Goal: Book appointment/travel/reservation

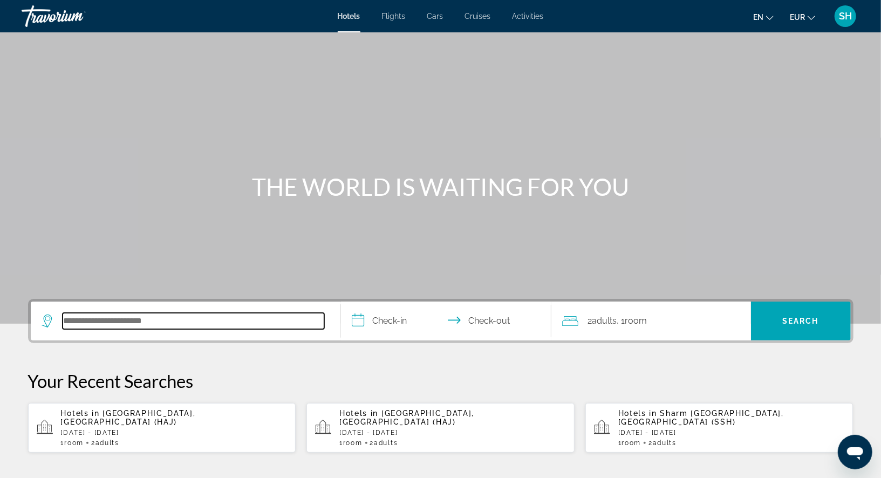
click at [103, 319] on input "Search hotel destination" at bounding box center [194, 321] width 262 height 16
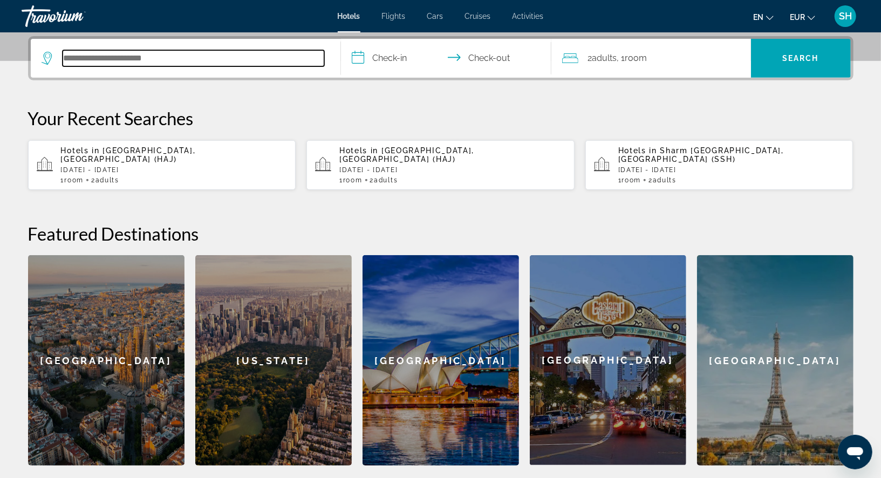
scroll to position [263, 0]
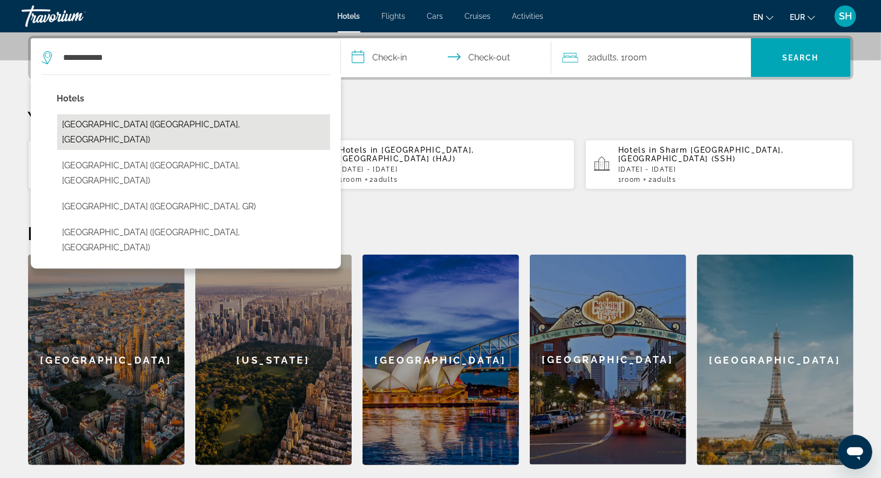
click at [142, 125] on button "[GEOGRAPHIC_DATA] ([GEOGRAPHIC_DATA], [GEOGRAPHIC_DATA])" at bounding box center [193, 132] width 273 height 36
type input "**********"
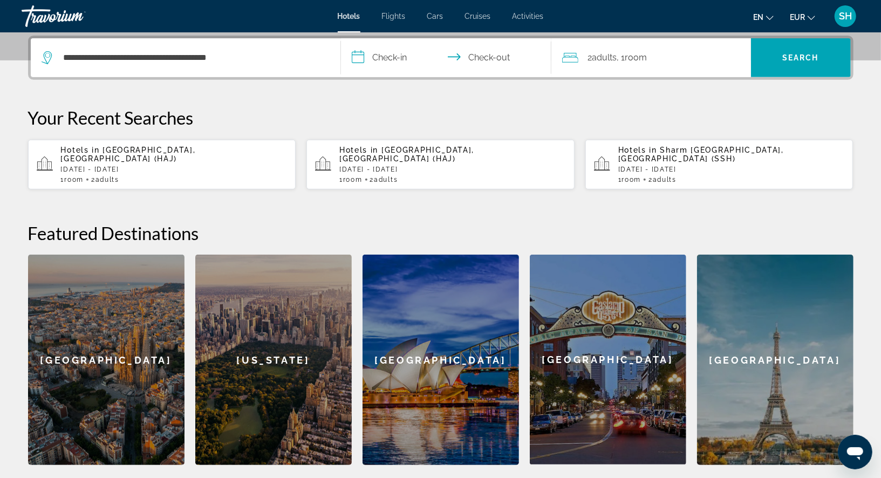
click at [387, 61] on input "**********" at bounding box center [448, 59] width 215 height 42
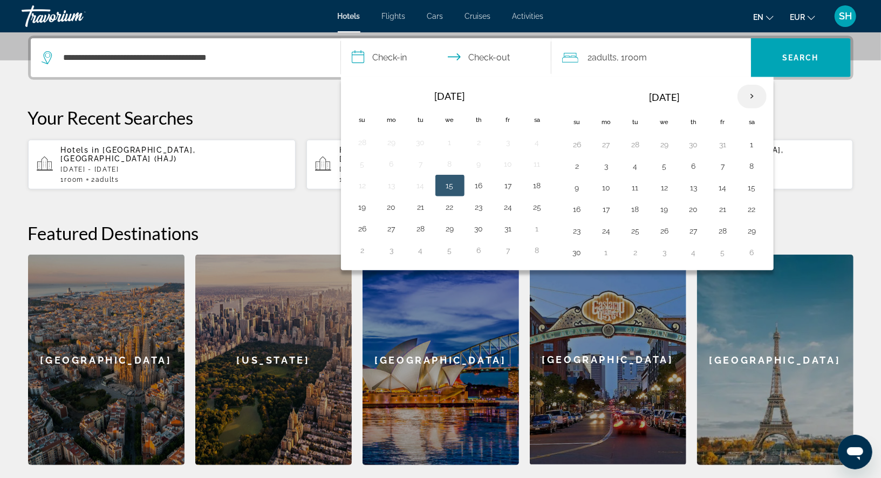
click at [748, 95] on th "Next month" at bounding box center [751, 97] width 29 height 24
click at [745, 184] on button "20" at bounding box center [751, 187] width 17 height 15
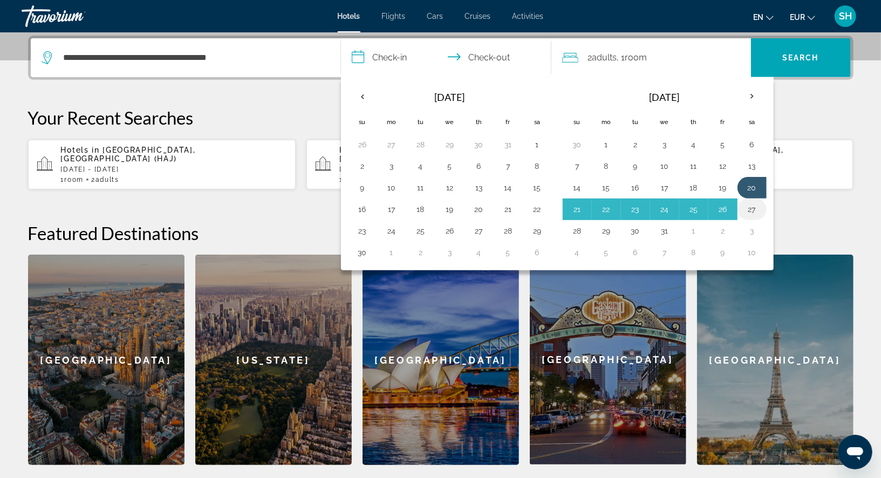
click at [747, 204] on button "27" at bounding box center [751, 209] width 17 height 15
type input "**********"
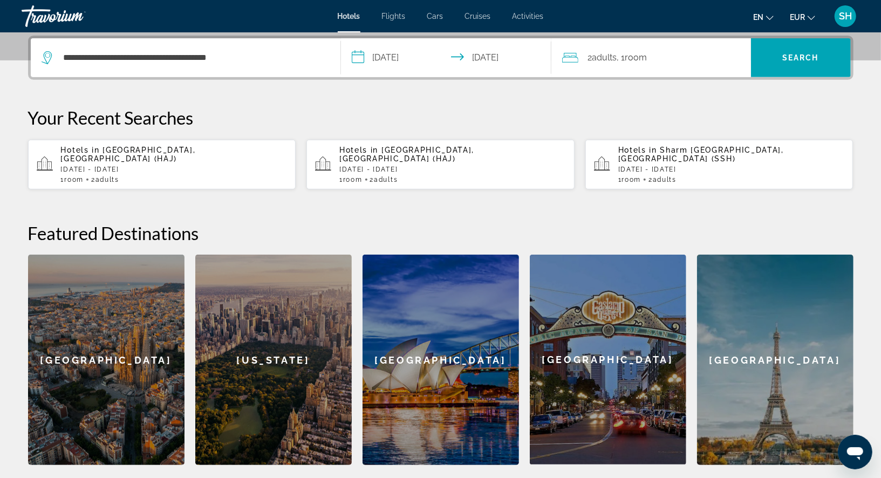
click at [657, 66] on div "2 Adult Adults , 1 Room rooms" at bounding box center [656, 57] width 189 height 39
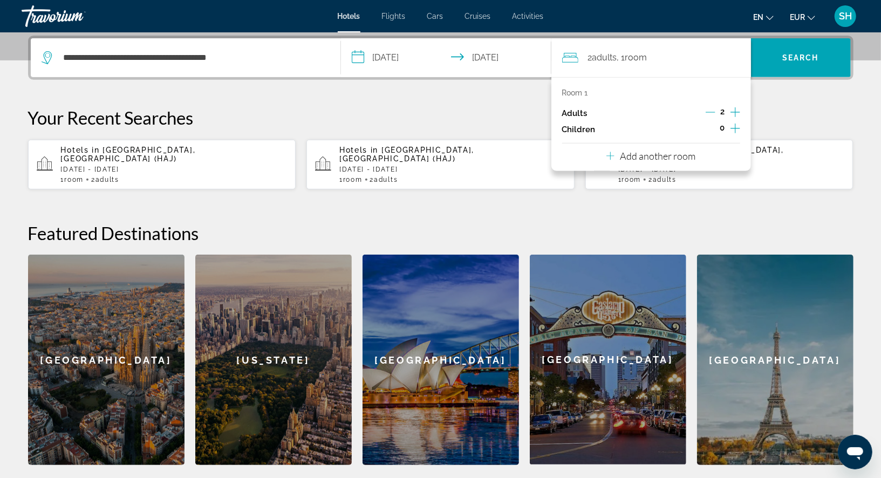
click at [733, 110] on icon "Increment adults" at bounding box center [735, 112] width 10 height 13
click at [659, 156] on p "Add another room" at bounding box center [658, 156] width 76 height 12
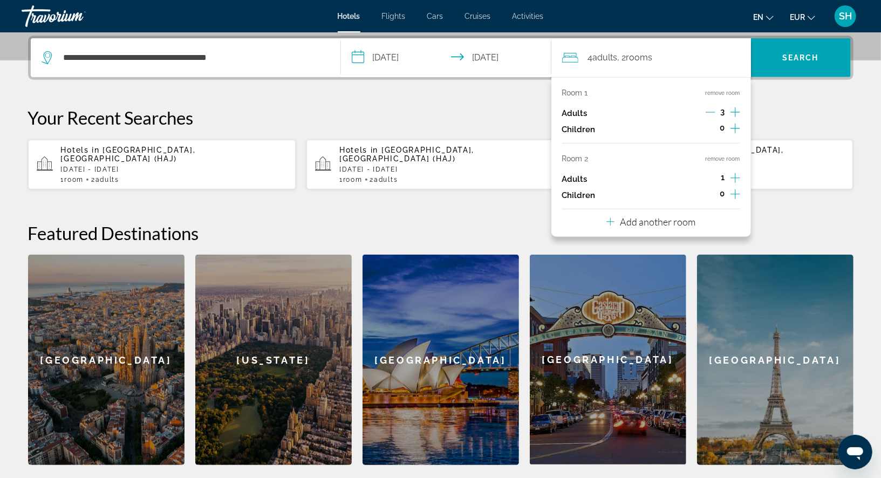
click at [737, 177] on icon "Increment adults" at bounding box center [735, 178] width 10 height 13
click at [794, 56] on span "Search" at bounding box center [800, 57] width 37 height 9
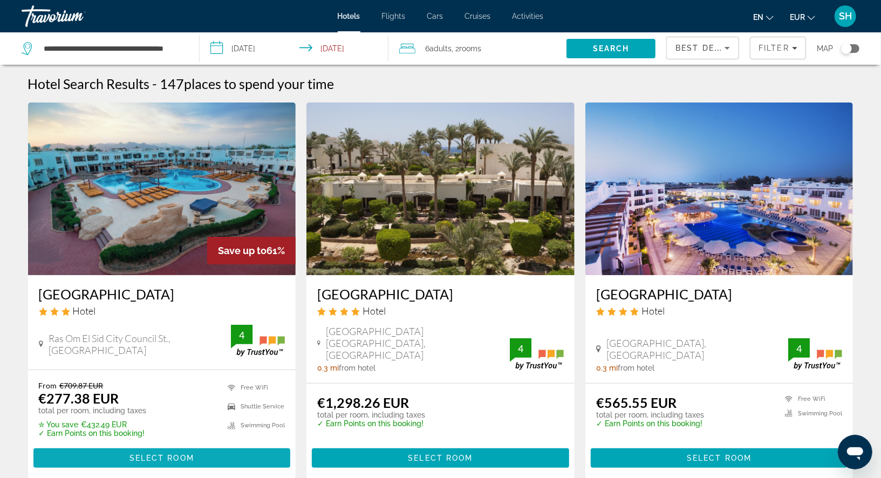
click at [194, 454] on span "Select Room" at bounding box center [161, 458] width 65 height 9
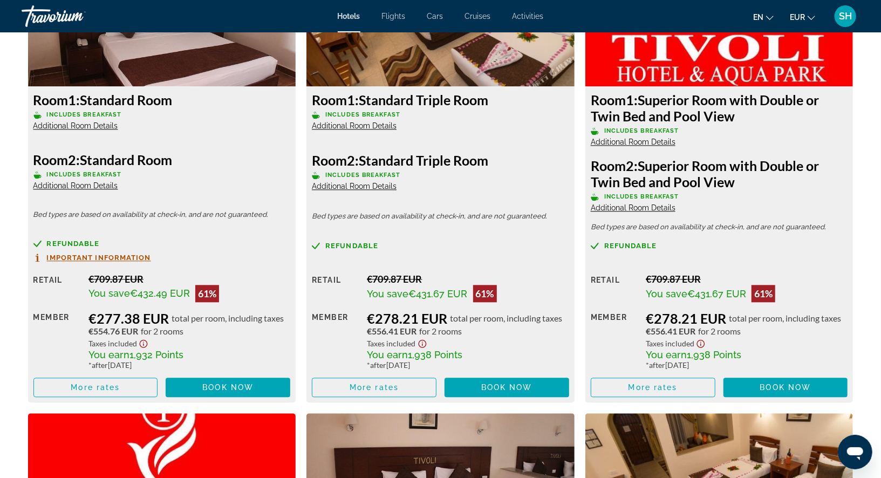
scroll to position [1530, 0]
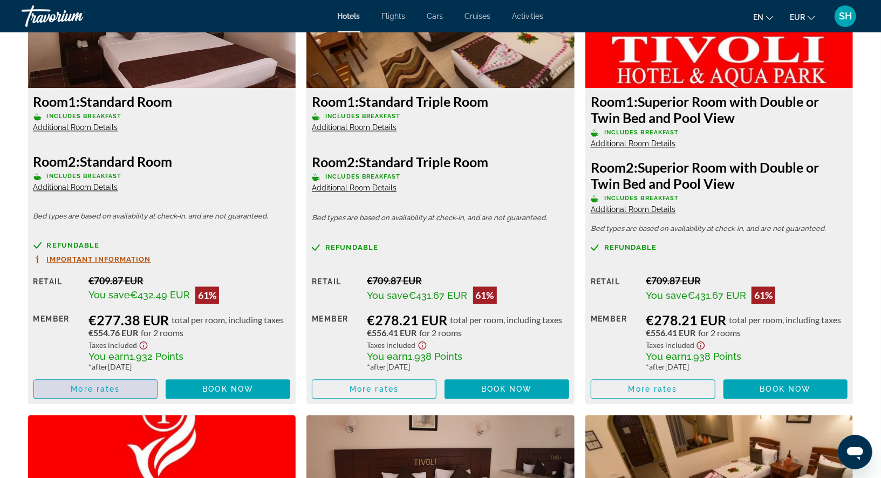
click at [101, 391] on span "More rates" at bounding box center [95, 389] width 49 height 9
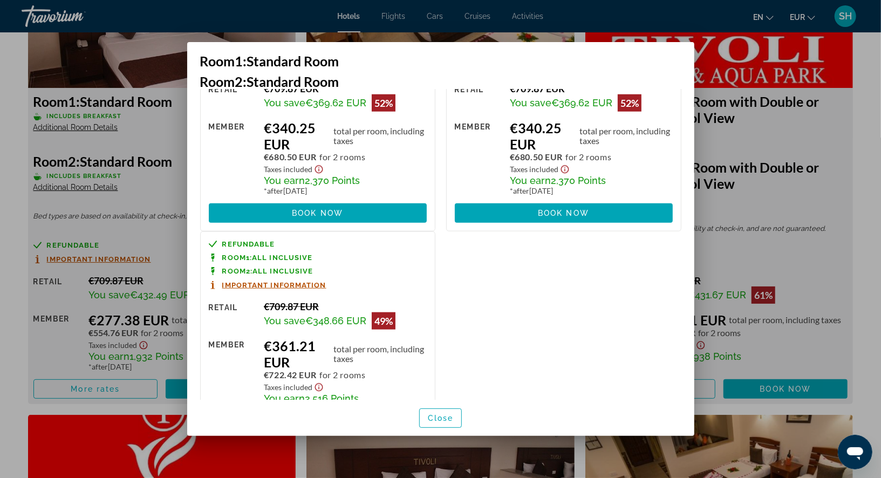
scroll to position [786, 0]
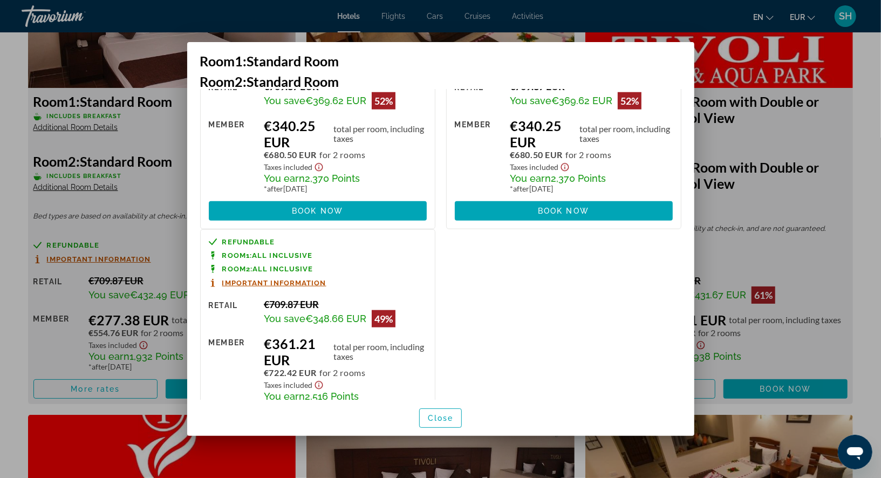
click at [863, 64] on div at bounding box center [440, 239] width 881 height 478
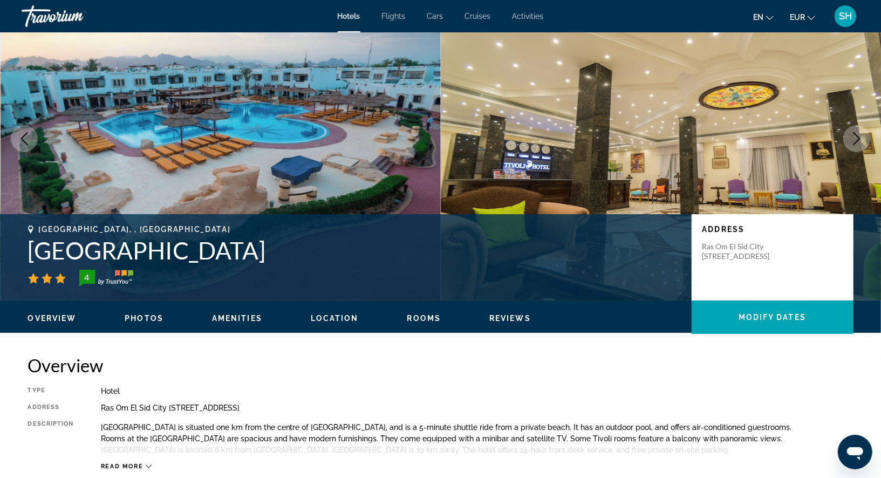
scroll to position [0, 0]
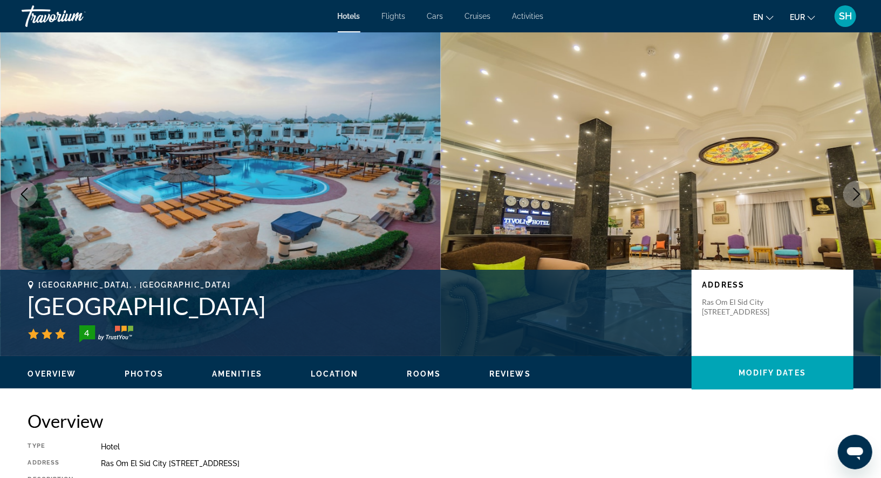
click at [399, 19] on span "Flights" at bounding box center [394, 16] width 24 height 9
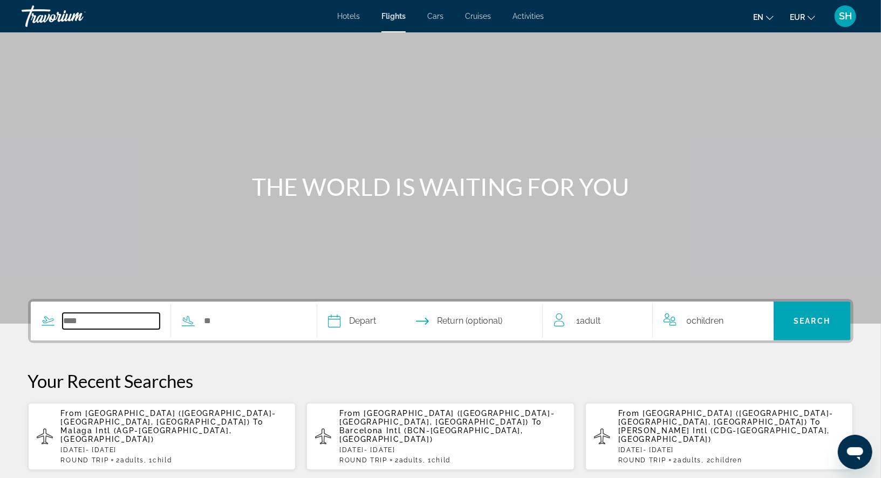
click at [122, 327] on input "Search widget" at bounding box center [112, 321] width 98 height 16
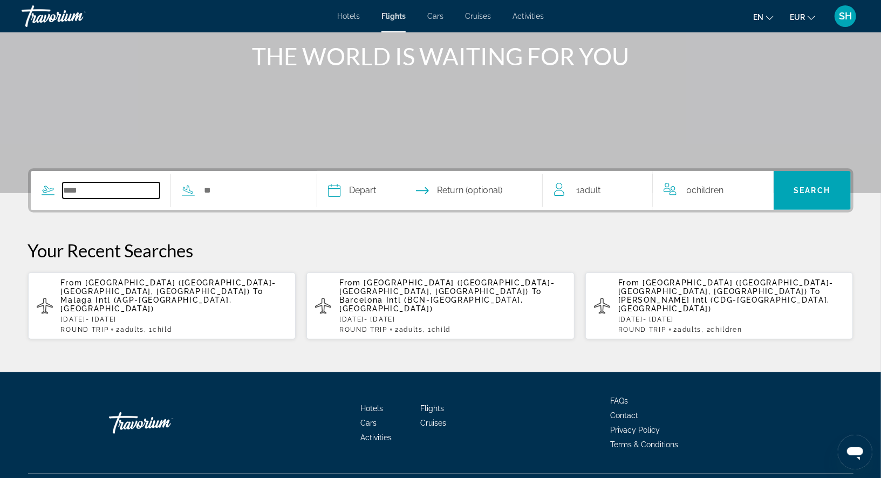
scroll to position [139, 0]
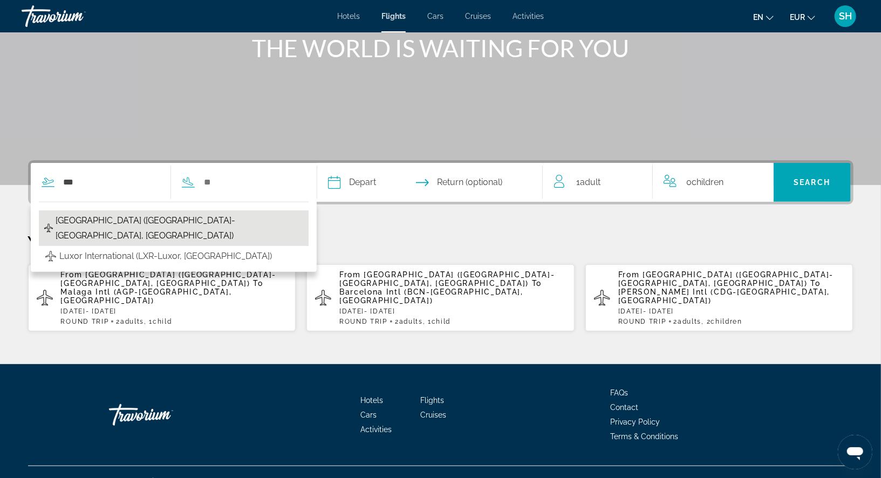
click at [104, 221] on span "[GEOGRAPHIC_DATA] ([GEOGRAPHIC_DATA]-[GEOGRAPHIC_DATA], [GEOGRAPHIC_DATA])" at bounding box center [180, 228] width 248 height 30
type input "**********"
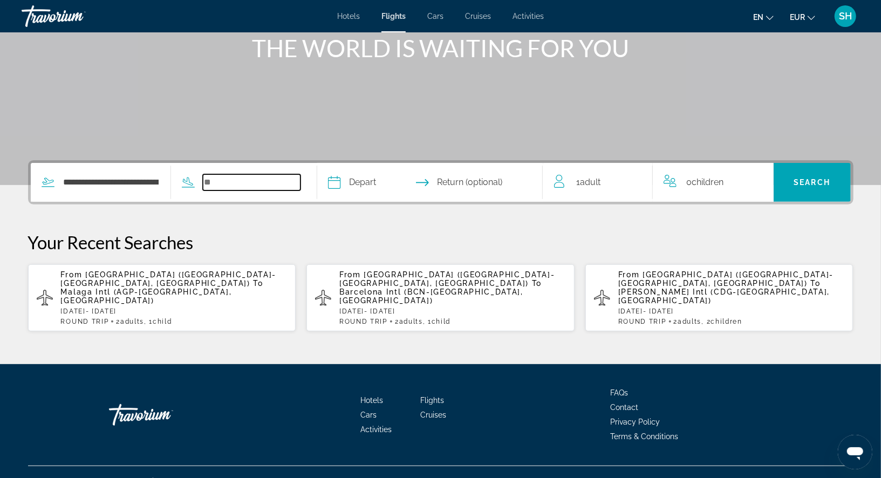
click at [228, 183] on input "Search widget" at bounding box center [252, 182] width 98 height 16
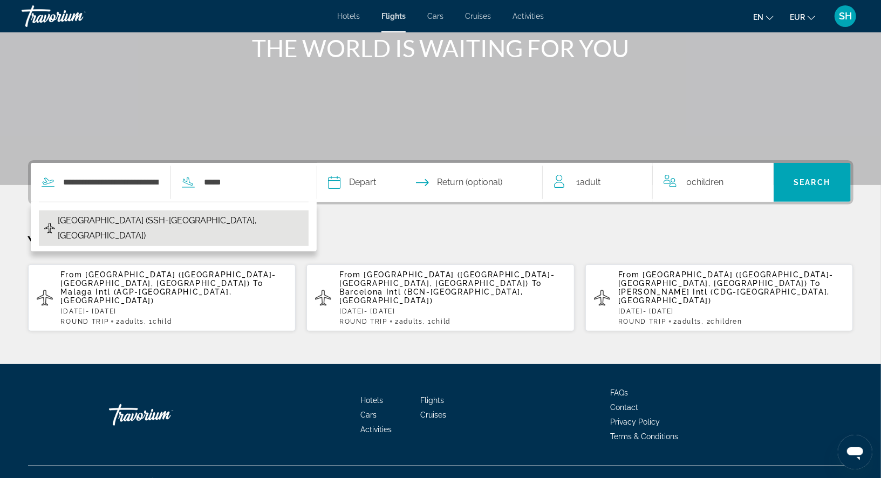
click at [121, 217] on span "[GEOGRAPHIC_DATA] (SSH-[GEOGRAPHIC_DATA], [GEOGRAPHIC_DATA])" at bounding box center [180, 228] width 245 height 30
type input "**********"
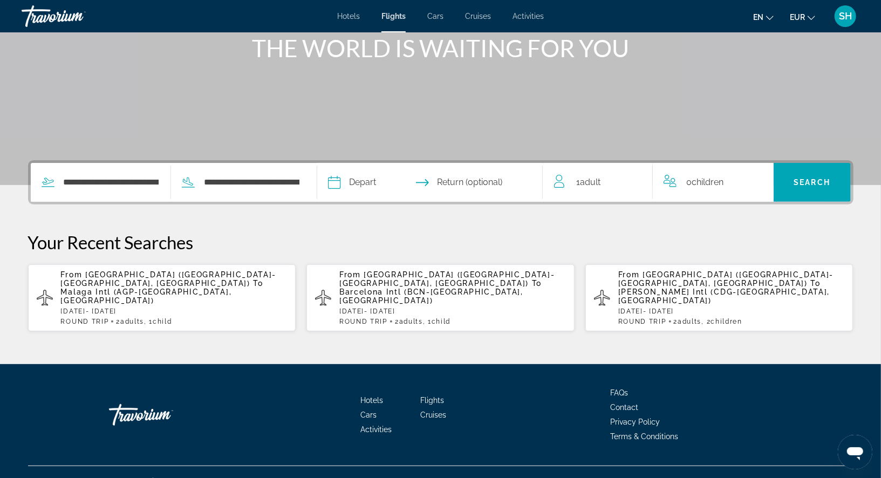
click at [357, 185] on input "Depart date" at bounding box center [381, 184] width 112 height 42
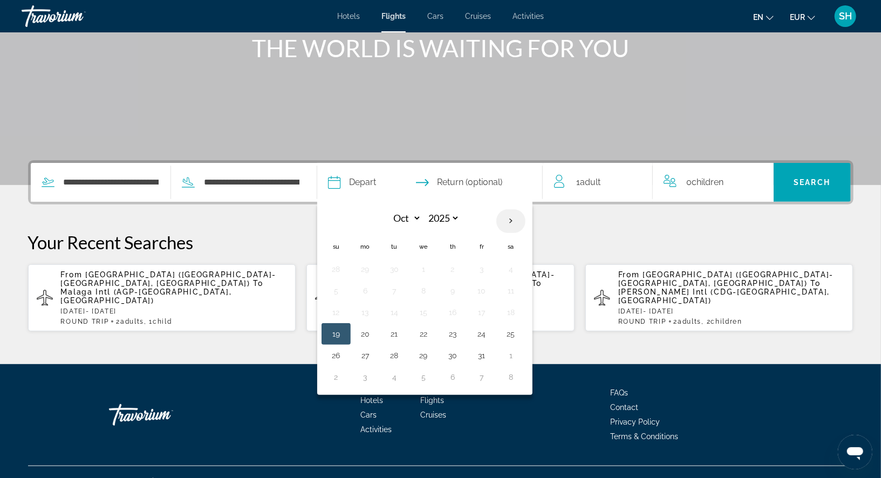
click at [509, 214] on th "Next month" at bounding box center [510, 221] width 29 height 24
select select "**"
click at [508, 308] on button "20" at bounding box center [510, 312] width 17 height 15
type input "**********"
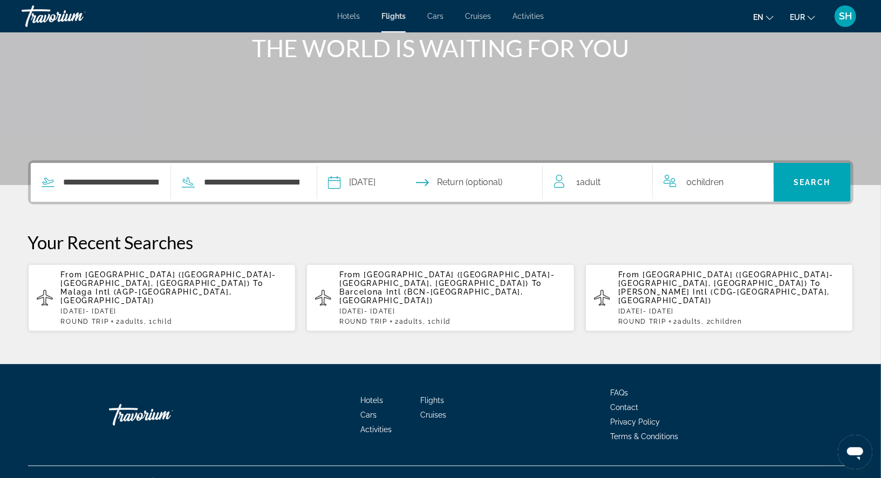
click at [497, 182] on input "Return date" at bounding box center [491, 184] width 112 height 42
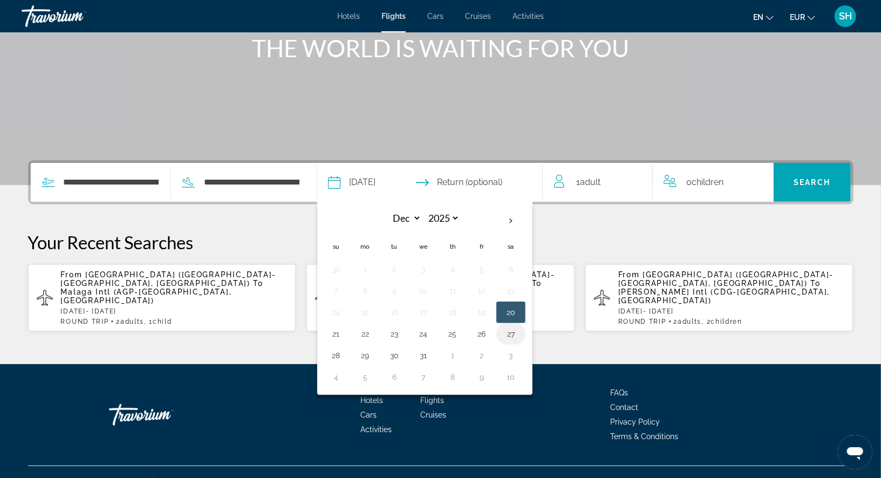
click at [509, 330] on button "27" at bounding box center [510, 333] width 17 height 15
type input "**********"
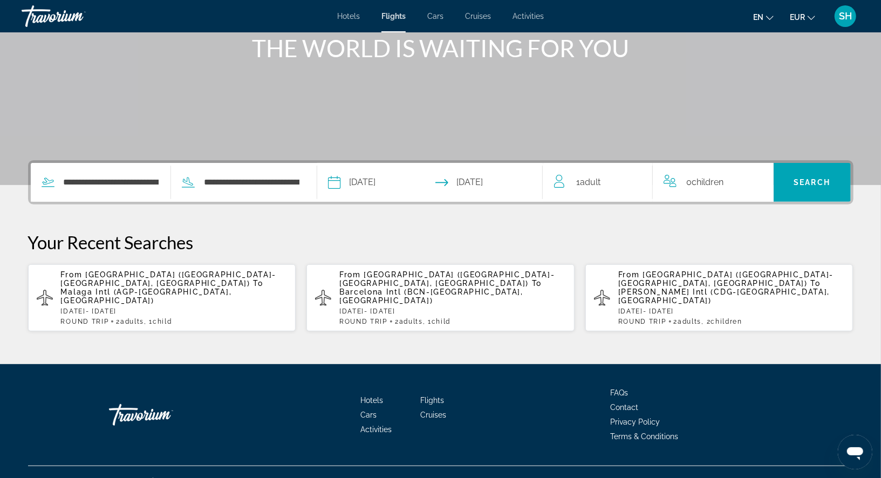
click at [608, 182] on div "1 Adult Adults" at bounding box center [603, 182] width 99 height 15
click at [639, 180] on icon "Increment adults" at bounding box center [637, 180] width 10 height 10
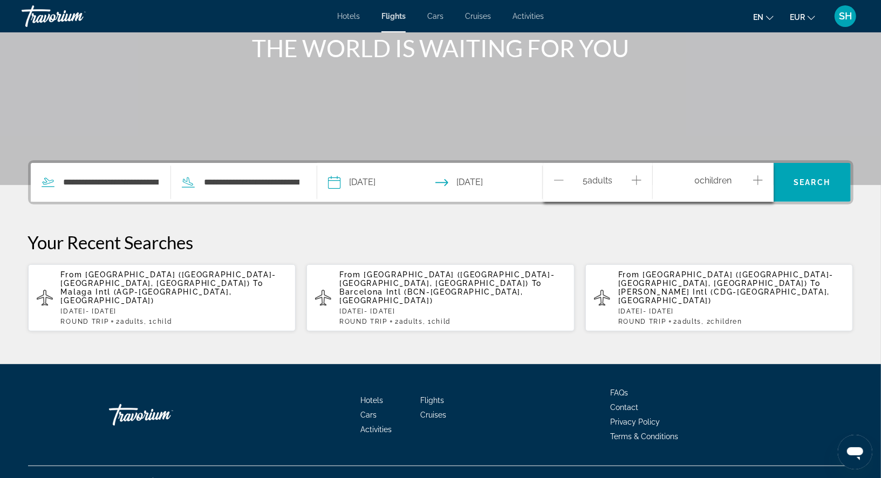
click at [639, 180] on icon "Increment adults" at bounding box center [637, 180] width 10 height 10
click at [757, 180] on icon "Increment children" at bounding box center [758, 180] width 10 height 13
click at [756, 222] on icon "Travelers: 6 adults, 1 child" at bounding box center [751, 222] width 13 height 13
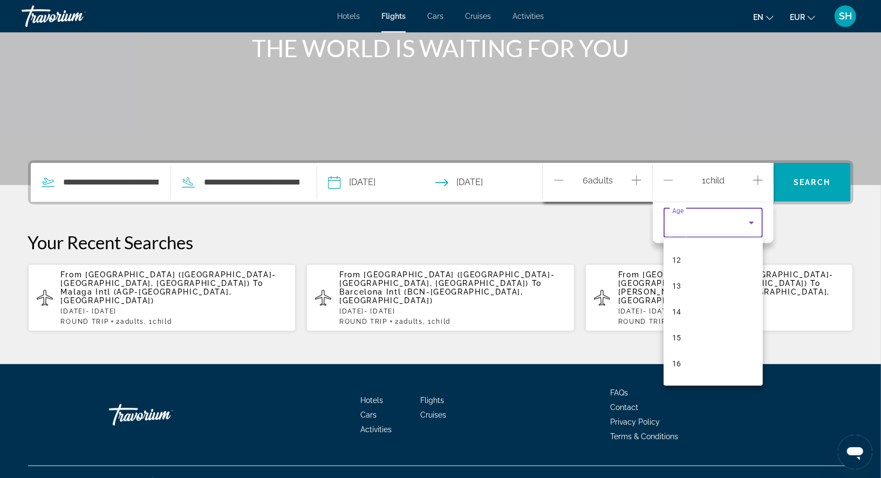
scroll to position [326, 0]
click at [694, 339] on mat-option "16" at bounding box center [713, 343] width 99 height 26
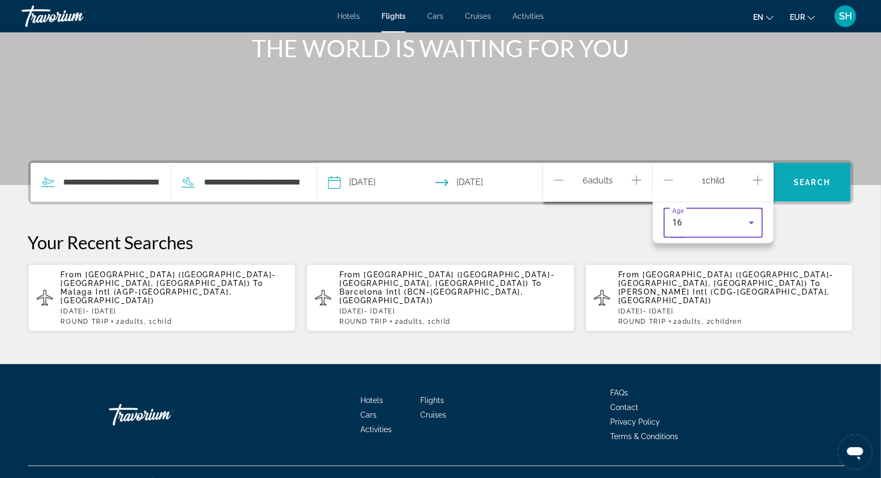
click at [825, 185] on span "Search" at bounding box center [812, 182] width 37 height 9
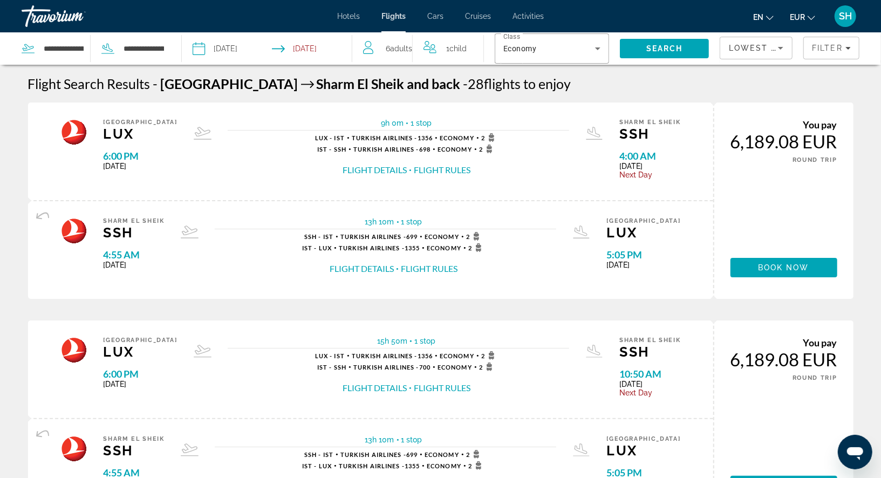
click at [350, 18] on span "Hotels" at bounding box center [348, 16] width 23 height 9
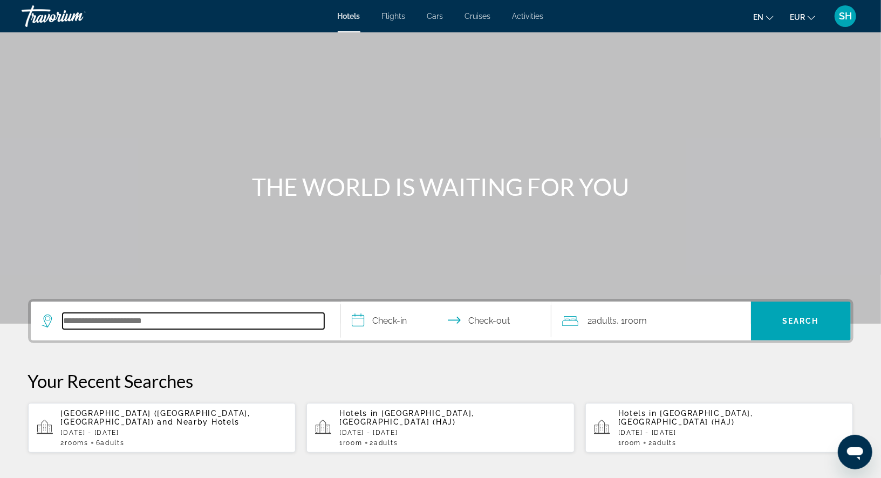
click at [190, 320] on input "Search hotel destination" at bounding box center [194, 321] width 262 height 16
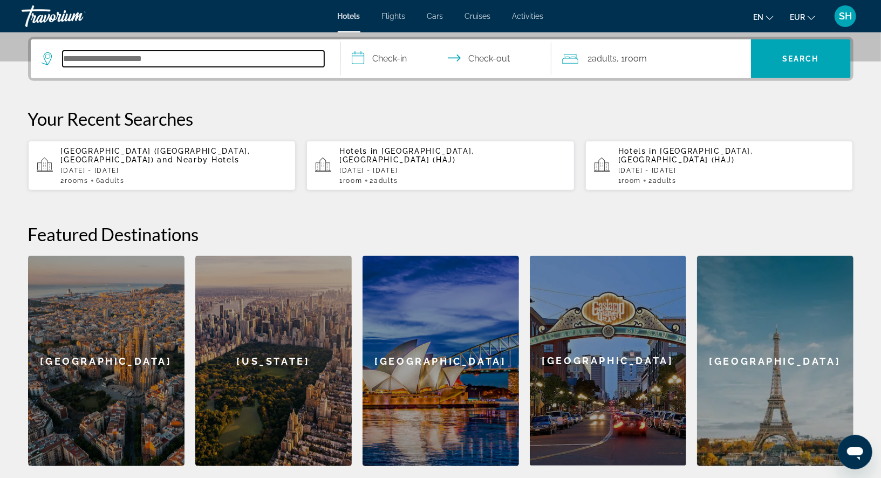
scroll to position [263, 0]
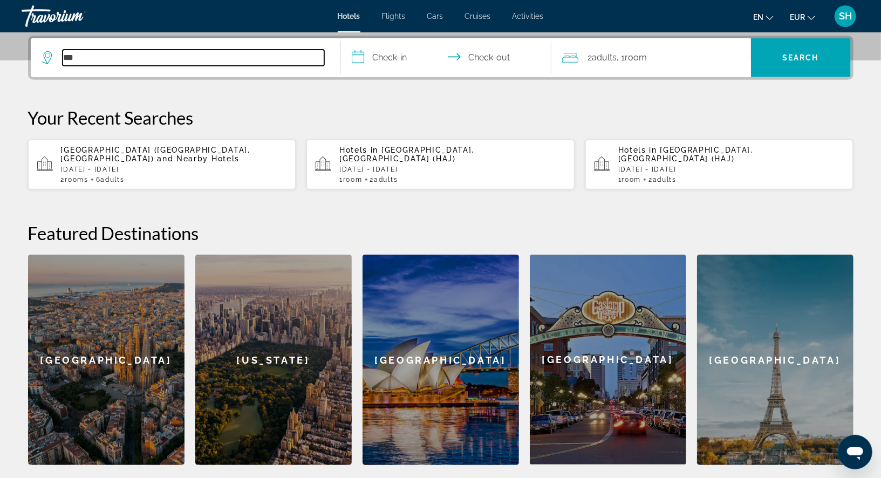
type input "***"
click at [157, 153] on span "[GEOGRAPHIC_DATA] ([GEOGRAPHIC_DATA], [GEOGRAPHIC_DATA])" at bounding box center [155, 154] width 189 height 17
